Goal: Check status: Check status

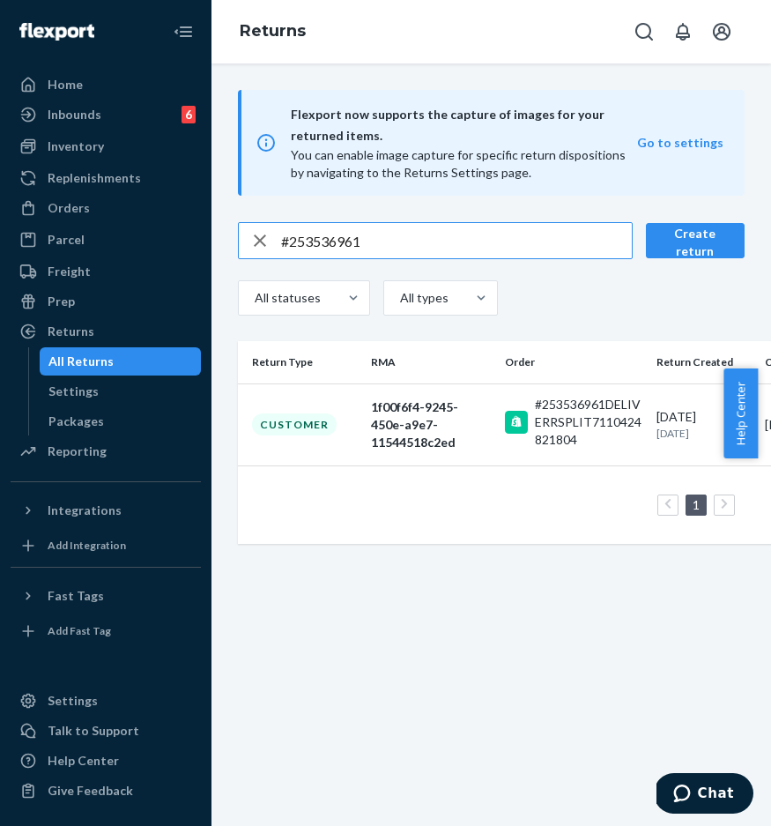
click at [630, 132] on div "Flexport now supports the capture of images for your returned items. You can en…" at bounding box center [490, 444] width 559 height 762
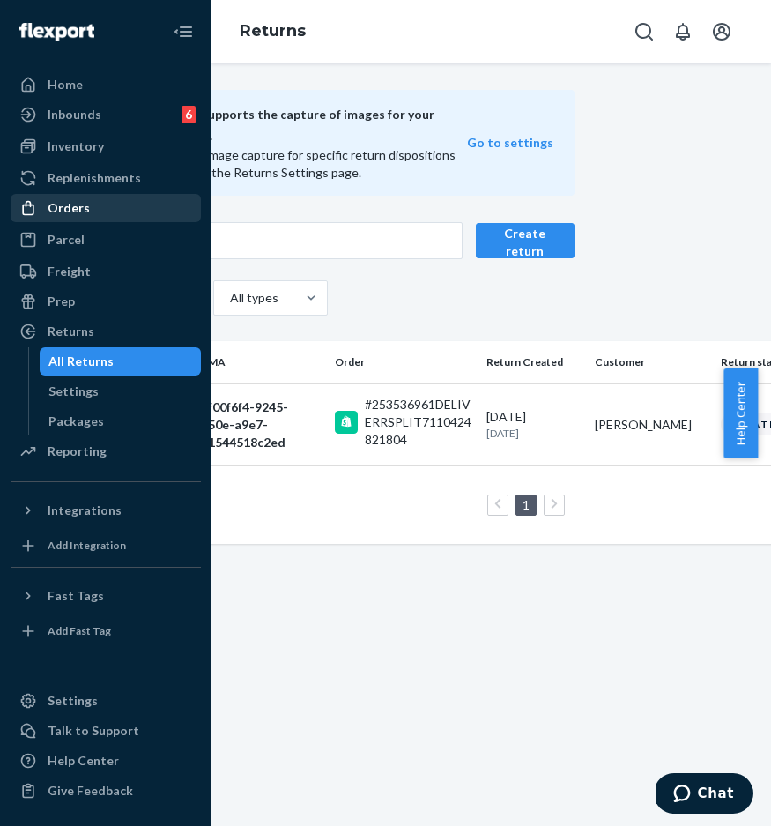
click at [151, 216] on div "Orders" at bounding box center [105, 208] width 187 height 25
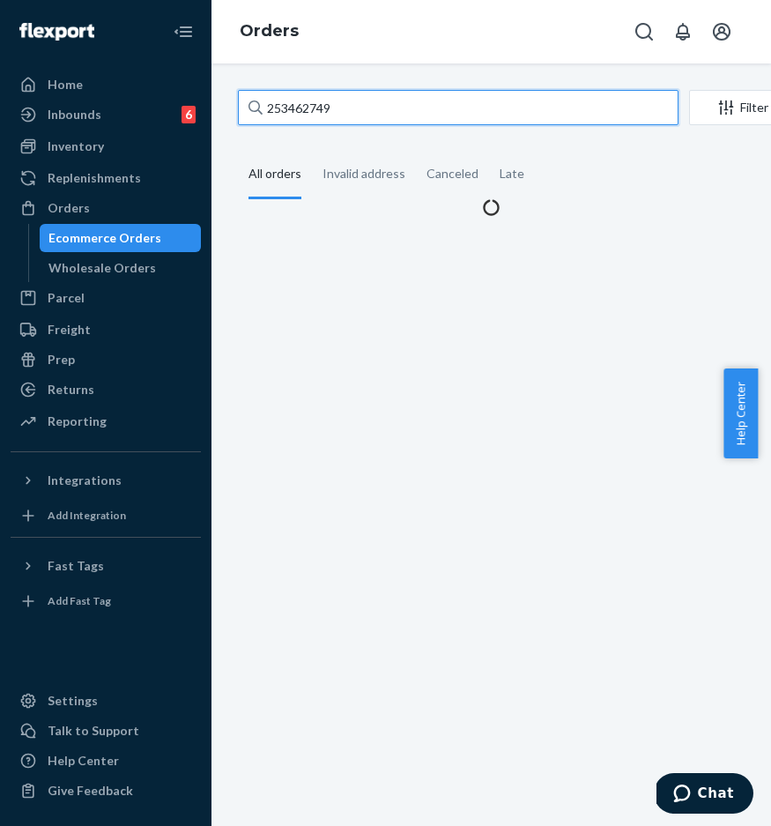
click at [416, 112] on input "253462749" at bounding box center [458, 107] width 441 height 35
paste input "#254331878 Complete"
drag, startPoint x: 431, startPoint y: 108, endPoint x: 240, endPoint y: 94, distance: 191.7
click at [240, 94] on input "#254331878 Complete" at bounding box center [458, 107] width 441 height 35
click at [350, 109] on input "#254331878 Complete" at bounding box center [458, 107] width 441 height 35
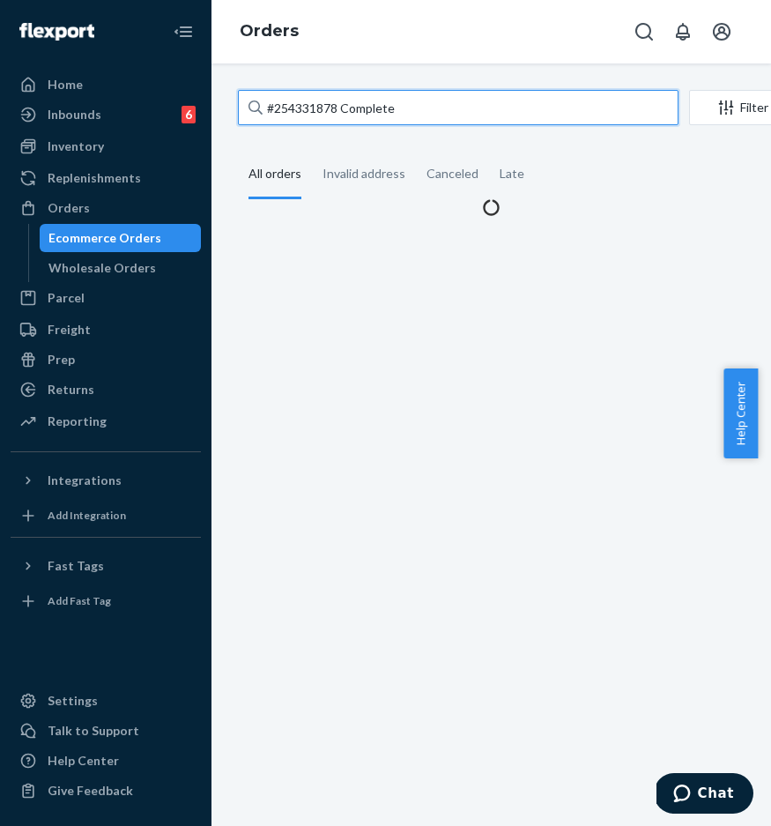
drag, startPoint x: 337, startPoint y: 107, endPoint x: 466, endPoint y: 117, distance: 129.0
click at [467, 119] on input "#254331878 Complete" at bounding box center [458, 107] width 441 height 35
type input "#254331878"
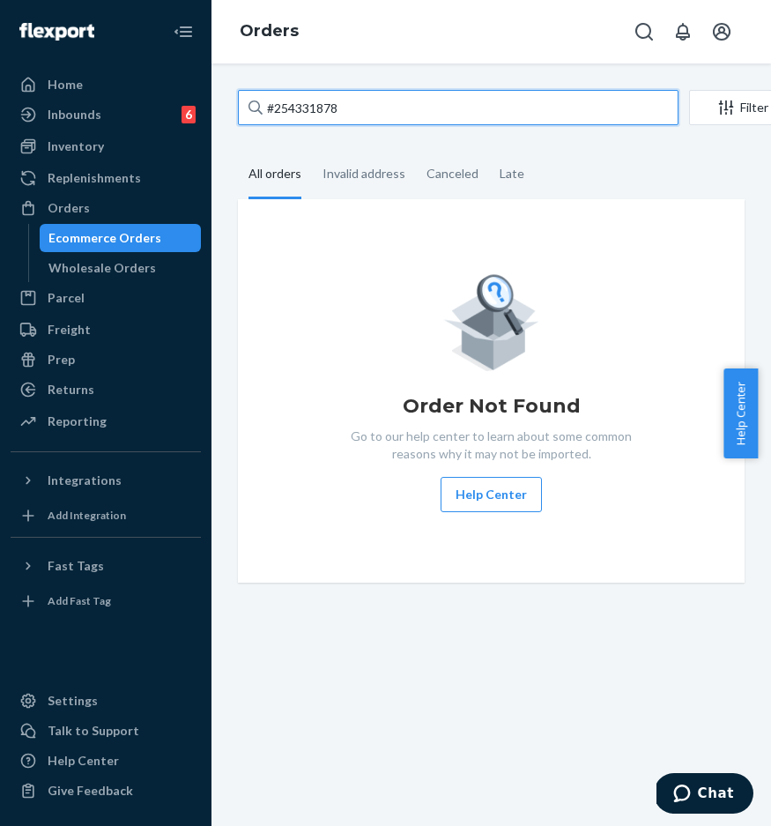
click at [347, 105] on input "#254331878" at bounding box center [458, 107] width 441 height 35
click at [327, 48] on div "Orders" at bounding box center [490, 31] width 559 height 63
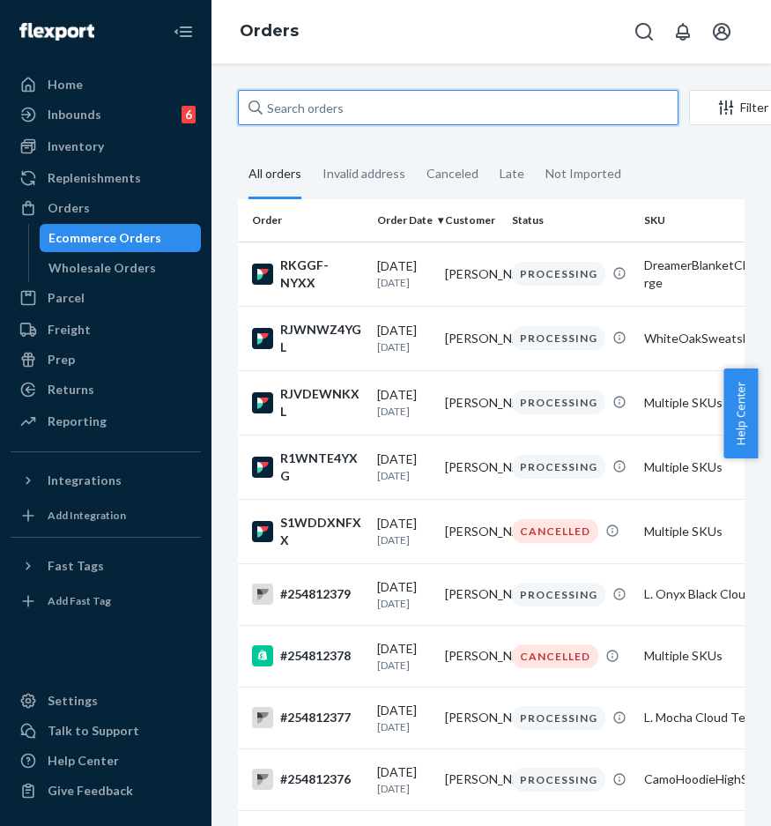
click at [439, 109] on input "text" at bounding box center [458, 107] width 441 height 35
click at [438, 108] on input "text" at bounding box center [458, 107] width 441 height 35
paste input "#254331878 Complete"
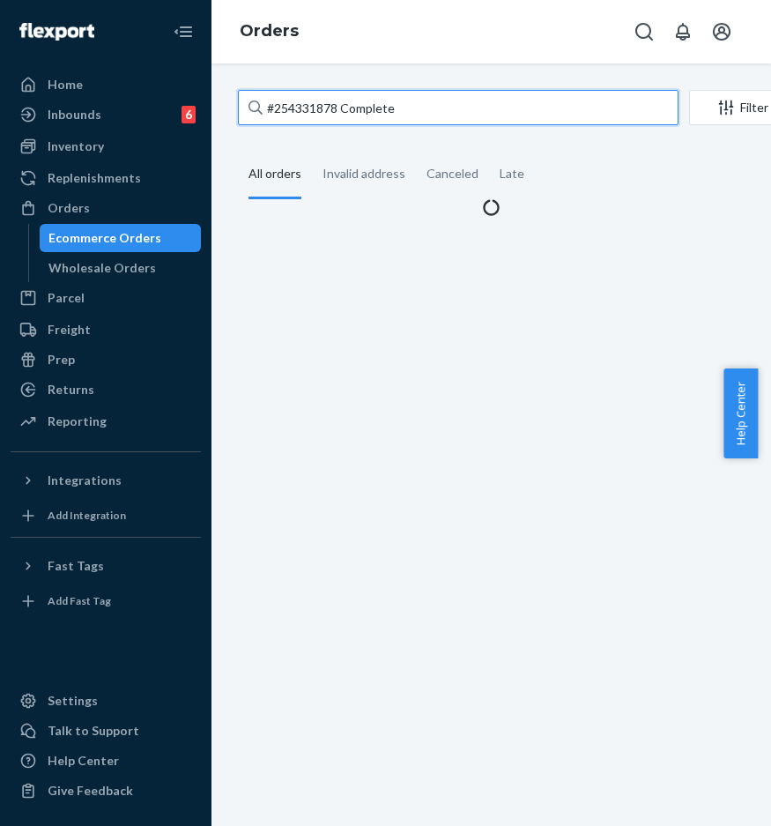
drag, startPoint x: 376, startPoint y: 107, endPoint x: 433, endPoint y: 107, distance: 56.4
click at [433, 110] on input "#254331878 Complete" at bounding box center [458, 107] width 441 height 35
type input "#254331878"
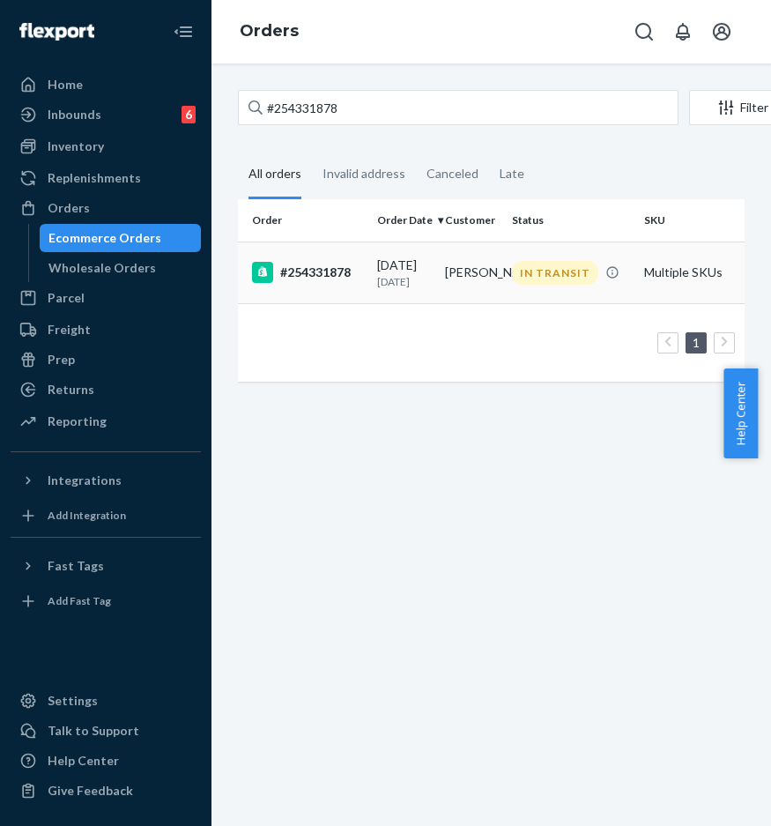
click at [358, 283] on div "#254331878" at bounding box center [307, 272] width 111 height 21
